Goal: Information Seeking & Learning: Compare options

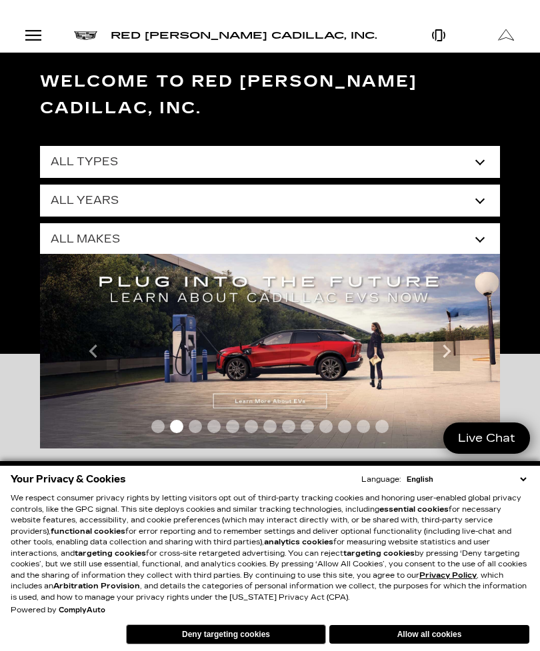
click at [446, 642] on button "Allow all cookies" at bounding box center [429, 634] width 200 height 19
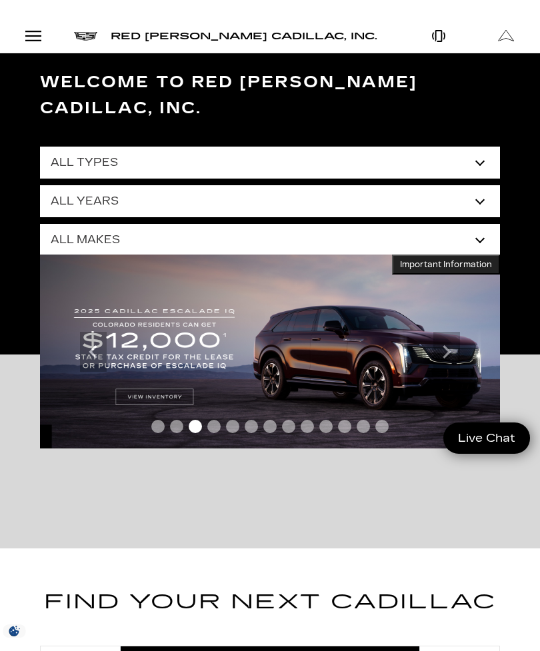
click at [481, 147] on select "All Types New Used Certified Used Demo" at bounding box center [270, 163] width 460 height 32
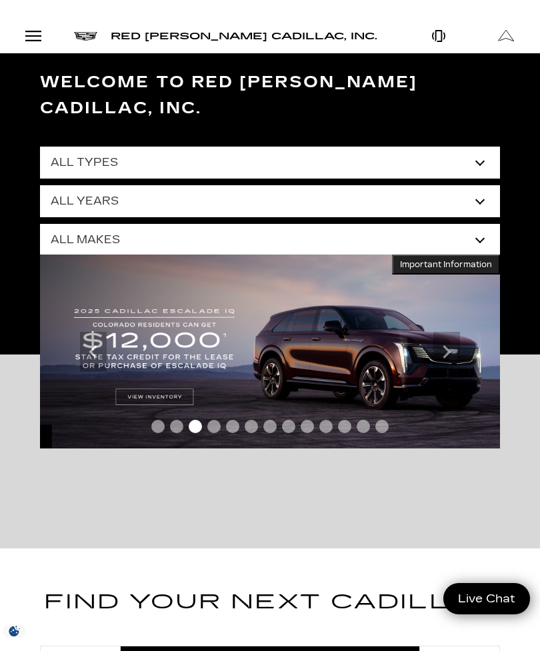
select select "New"
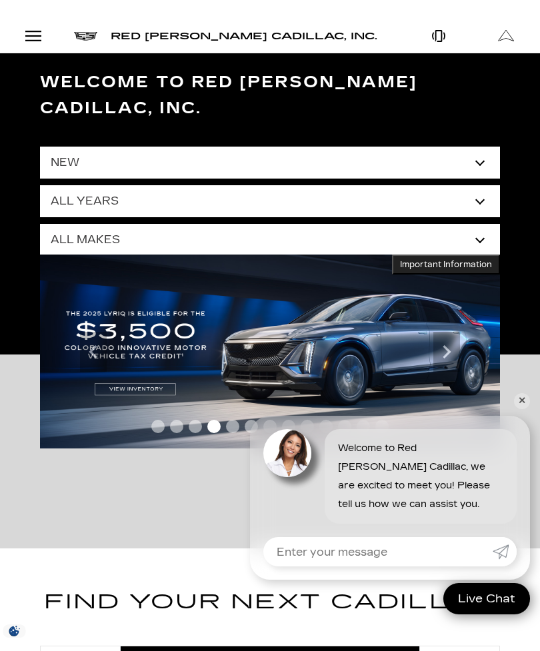
click at [475, 185] on select "All Years 2026 2025 2024" at bounding box center [270, 201] width 460 height 32
click at [475, 224] on select "All Makes Cadillac" at bounding box center [270, 240] width 460 height 32
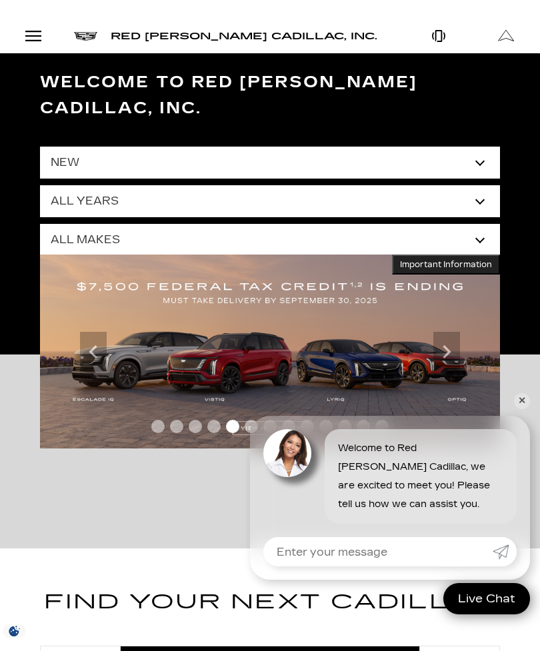
select select "Cadillac"
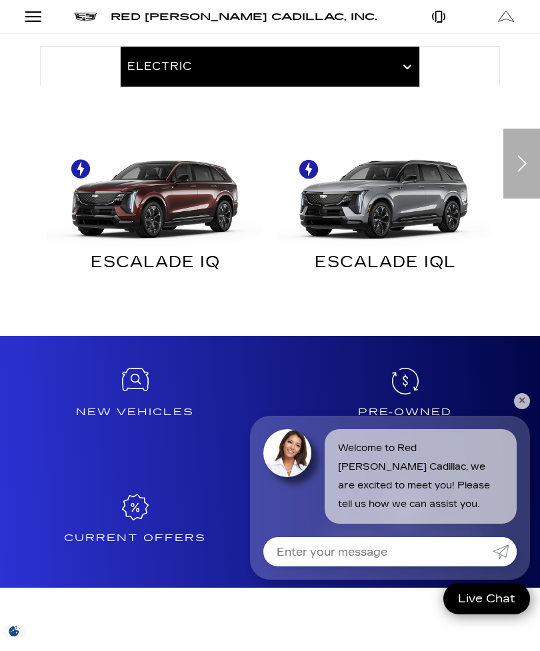
scroll to position [599, 0]
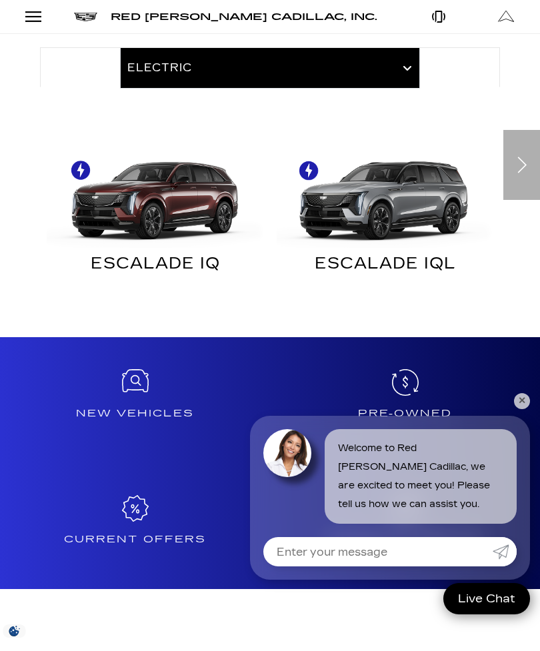
click at [145, 369] on div at bounding box center [134, 382] width 259 height 27
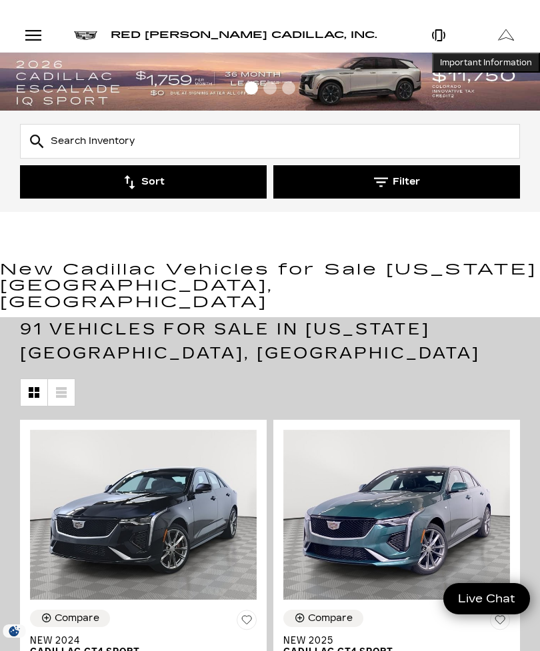
click at [387, 190] on button "Filter" at bounding box center [396, 181] width 247 height 33
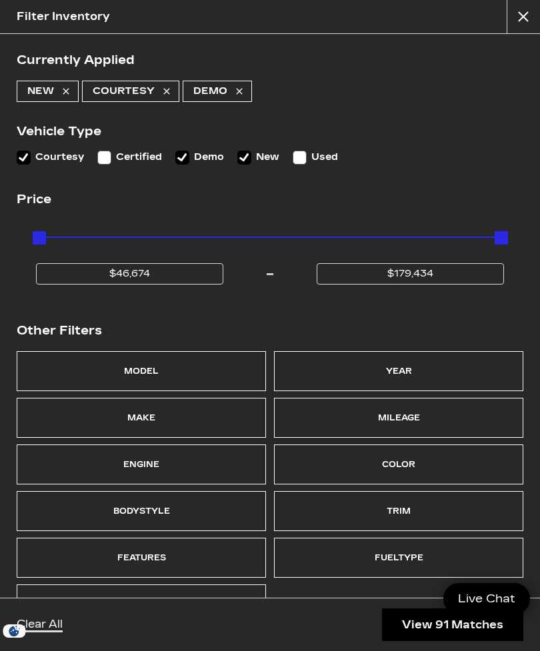
click at [218, 365] on div "Model" at bounding box center [141, 371] width 249 height 40
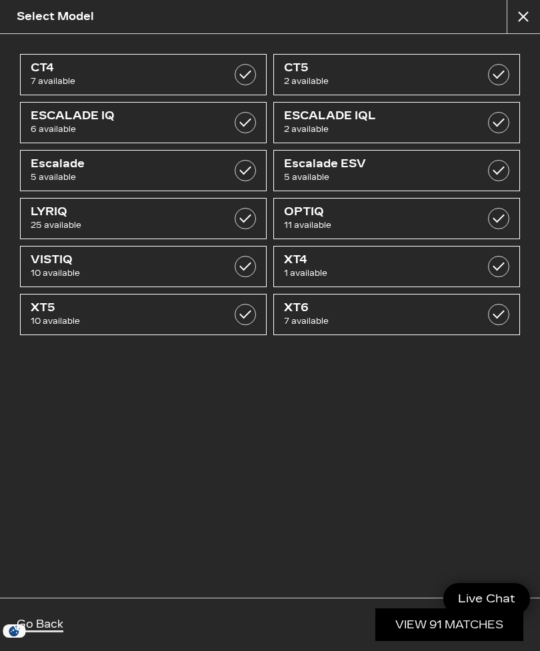
click at [326, 219] on span "11 available" at bounding box center [379, 225] width 191 height 13
checkbox input "true"
click at [425, 624] on link "View 11 Matches" at bounding box center [450, 625] width 146 height 33
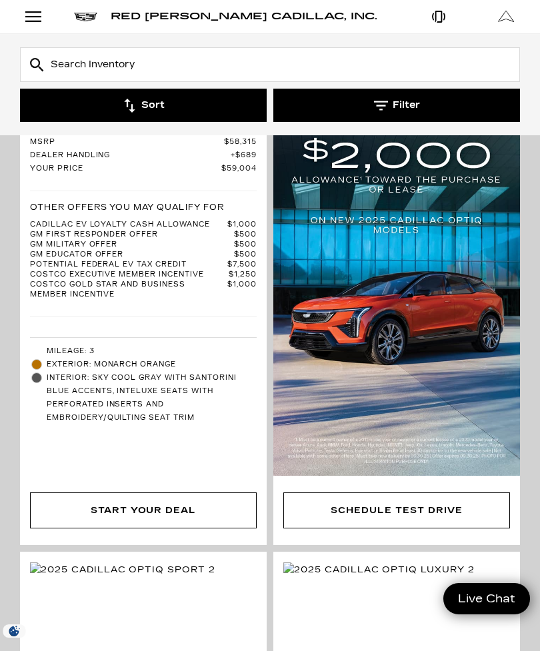
scroll to position [2355, 0]
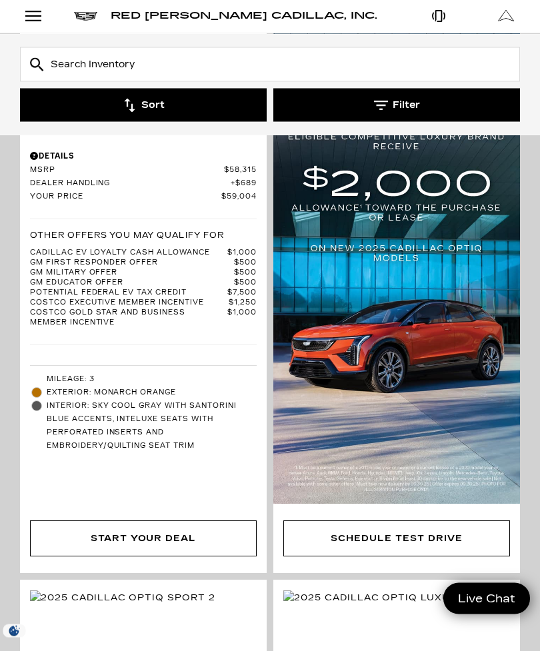
click at [389, 99] on button "Filter" at bounding box center [396, 105] width 247 height 33
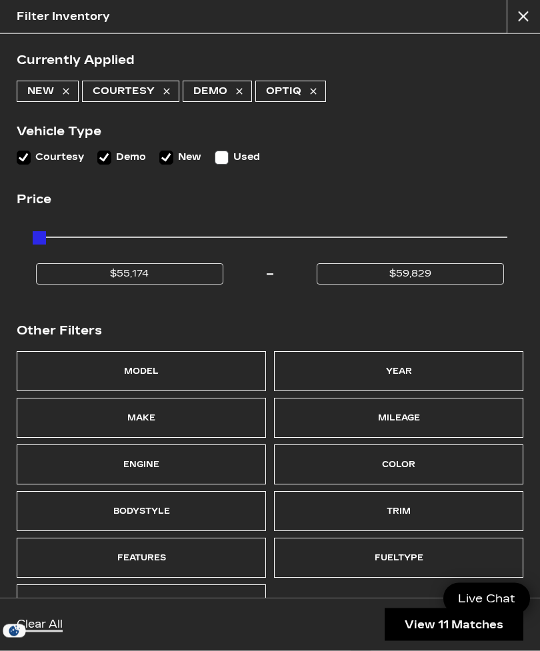
scroll to position [2356, 0]
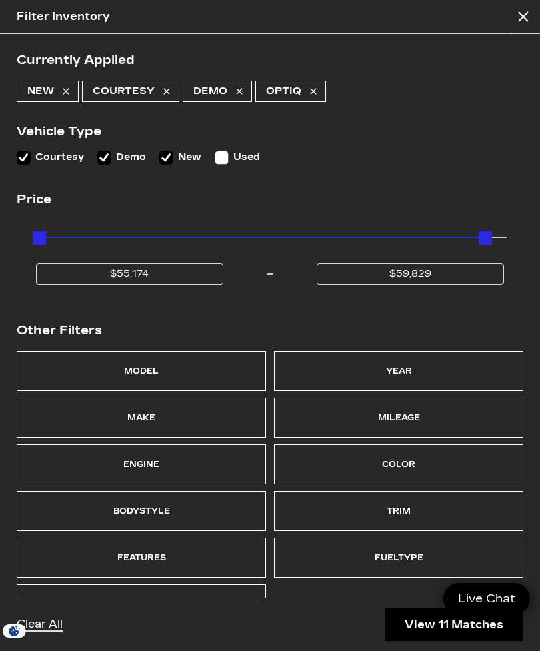
click at [211, 370] on div "Model" at bounding box center [141, 371] width 249 height 40
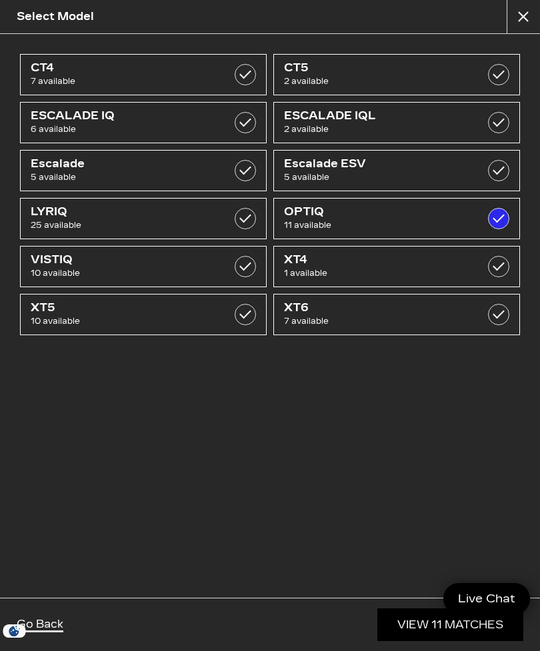
click at [225, 312] on link "XT5 10 available" at bounding box center [143, 314] width 247 height 41
click at [231, 323] on link "XT5 10 available" at bounding box center [143, 314] width 247 height 41
checkbox input "false"
click at [427, 627] on link "View 11 Matches" at bounding box center [450, 625] width 146 height 33
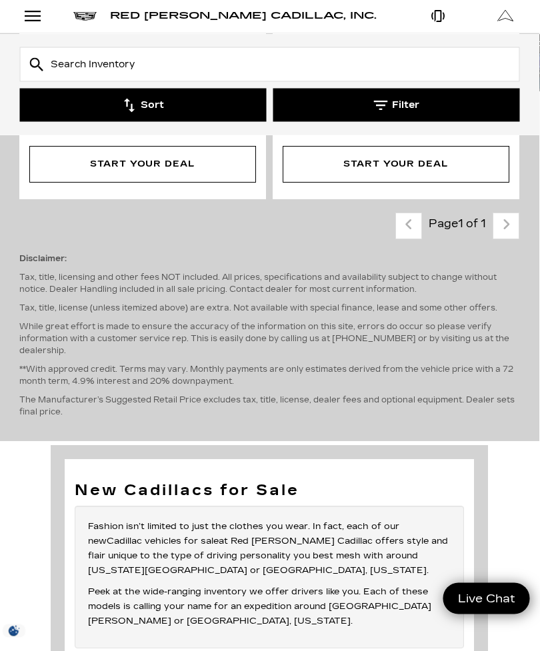
scroll to position [4548, 1]
click at [507, 239] on div "Last - Page Page 1 of 1 Next - Page" at bounding box center [457, 226] width 124 height 27
click at [374, 105] on icon "button" at bounding box center [381, 106] width 14 height 14
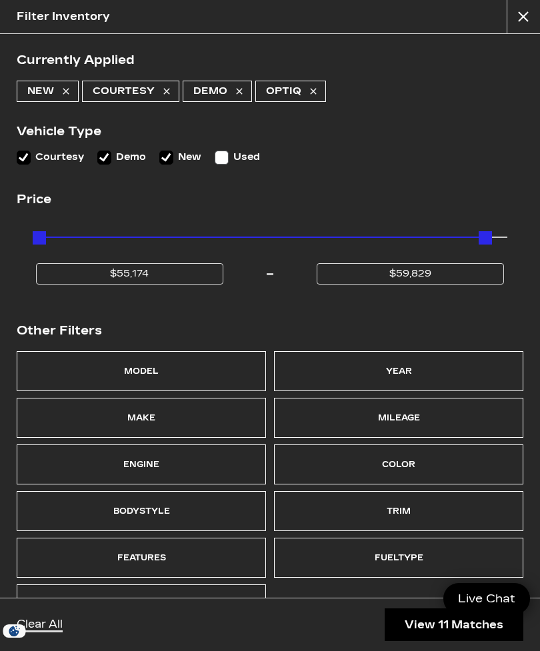
click at [189, 379] on div "Model" at bounding box center [141, 371] width 249 height 40
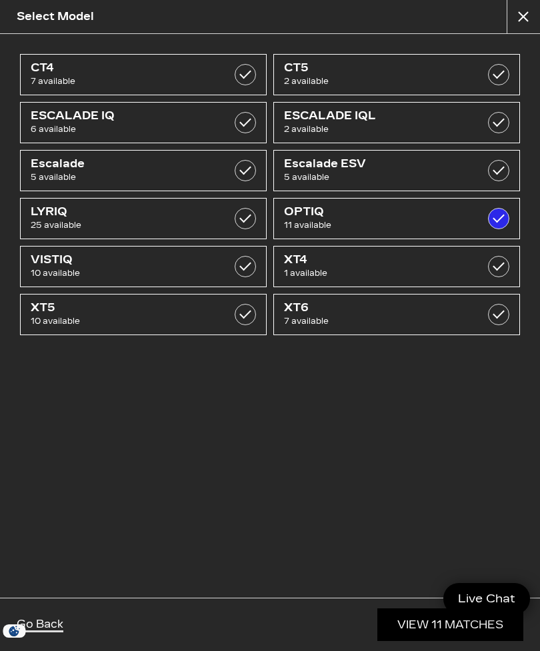
click at [221, 325] on span "10 available" at bounding box center [126, 321] width 191 height 13
checkbox input "true"
click at [423, 641] on link "View 21 Matches" at bounding box center [449, 625] width 148 height 33
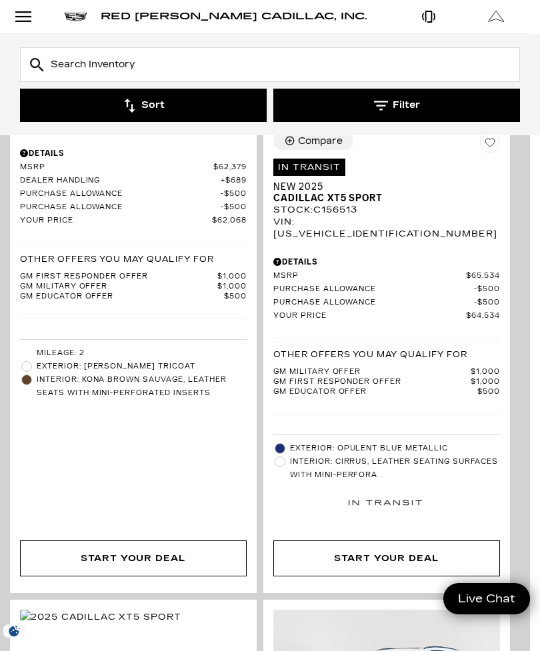
scroll to position [5965, 10]
